Goal: Find specific page/section

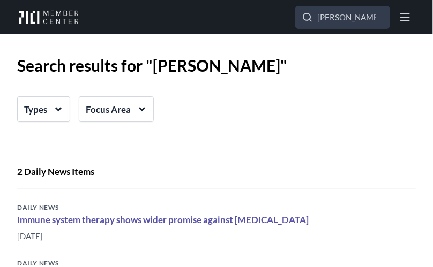
drag, startPoint x: 355, startPoint y: 17, endPoint x: 280, endPoint y: 37, distance: 78.1
click at [280, 37] on div "Members 58 Projects Resources 1 Research 15 Inventions Search [PERSON_NAME] Go …" at bounding box center [216, 133] width 433 height 267
type input "-138"
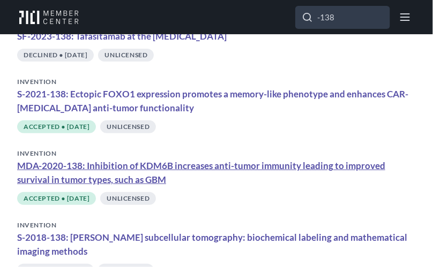
scroll to position [226, 0]
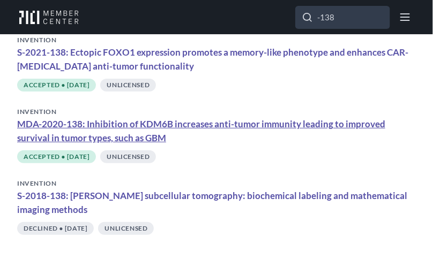
click at [126, 124] on link "MDA-2020-138: Inhibition of KDM6B increases anti-tumor immunity leading to impr…" at bounding box center [201, 130] width 368 height 25
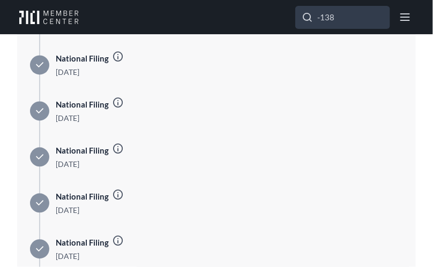
scroll to position [1364, 0]
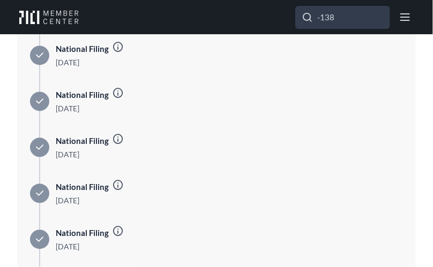
click at [120, 53] on icon at bounding box center [118, 47] width 12 height 12
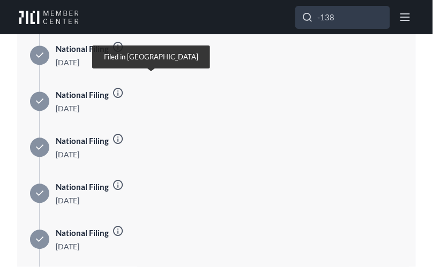
click at [120, 53] on icon at bounding box center [118, 47] width 12 height 12
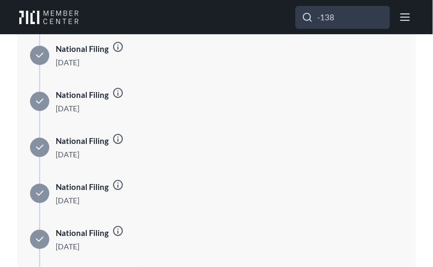
click at [116, 99] on icon at bounding box center [118, 93] width 12 height 12
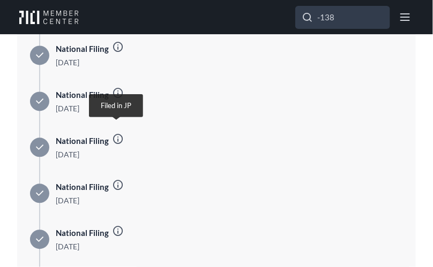
click at [116, 99] on icon at bounding box center [118, 93] width 12 height 12
